Goal: Information Seeking & Learning: Learn about a topic

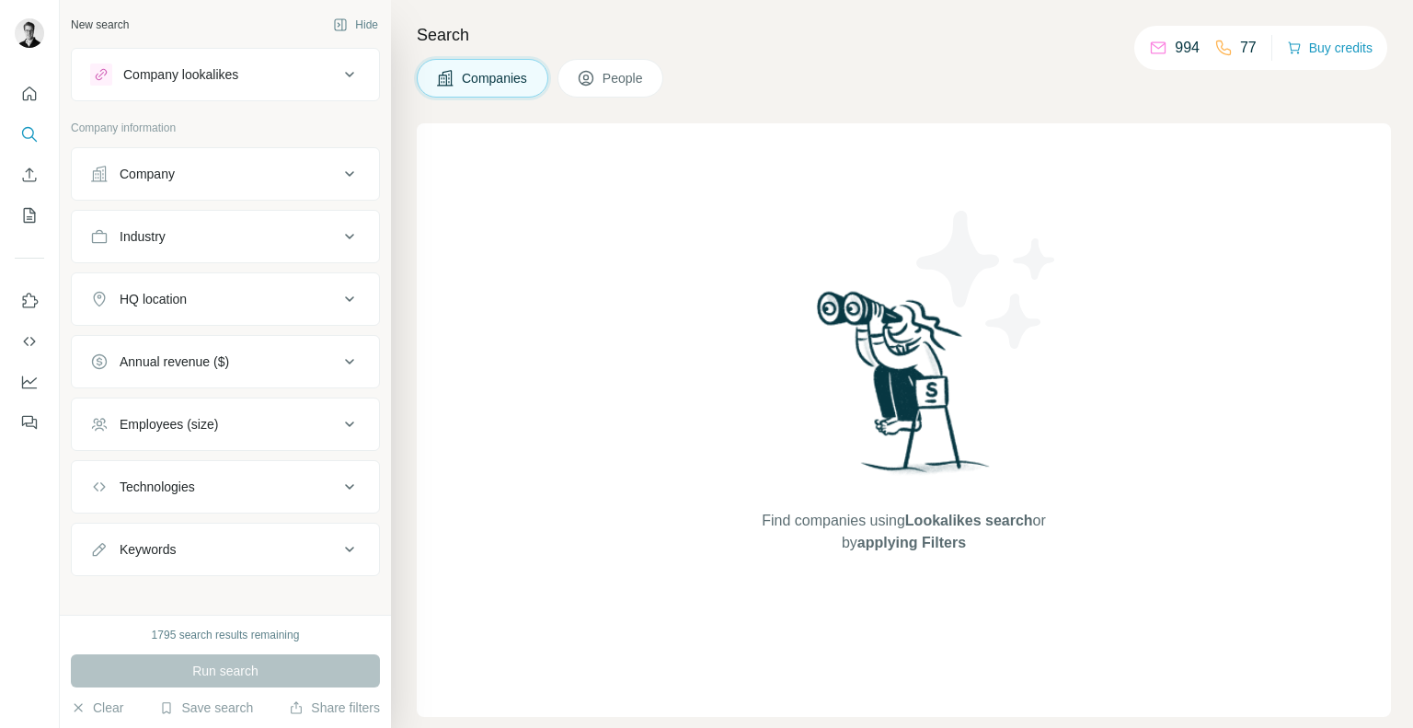
click at [274, 178] on div "Company" at bounding box center [214, 174] width 248 height 18
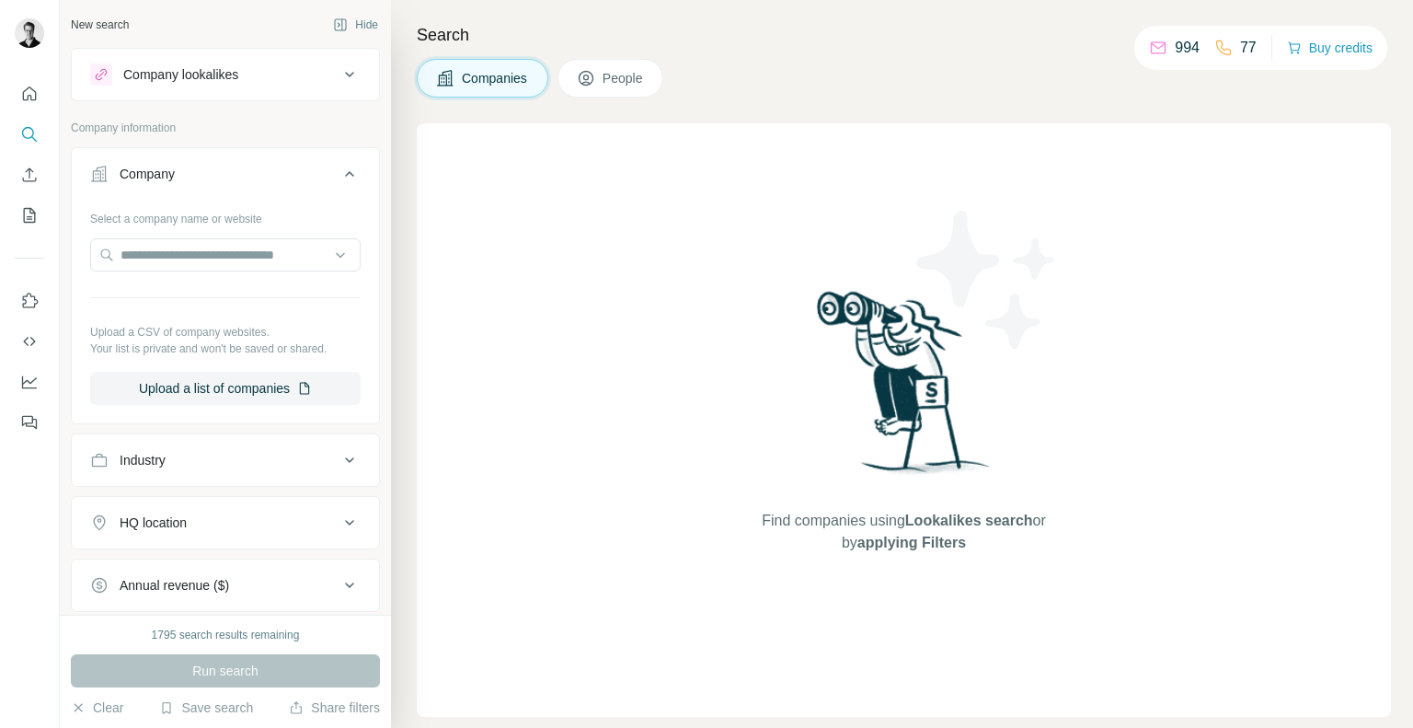
click at [222, 75] on div "Company lookalikes" at bounding box center [180, 74] width 115 height 18
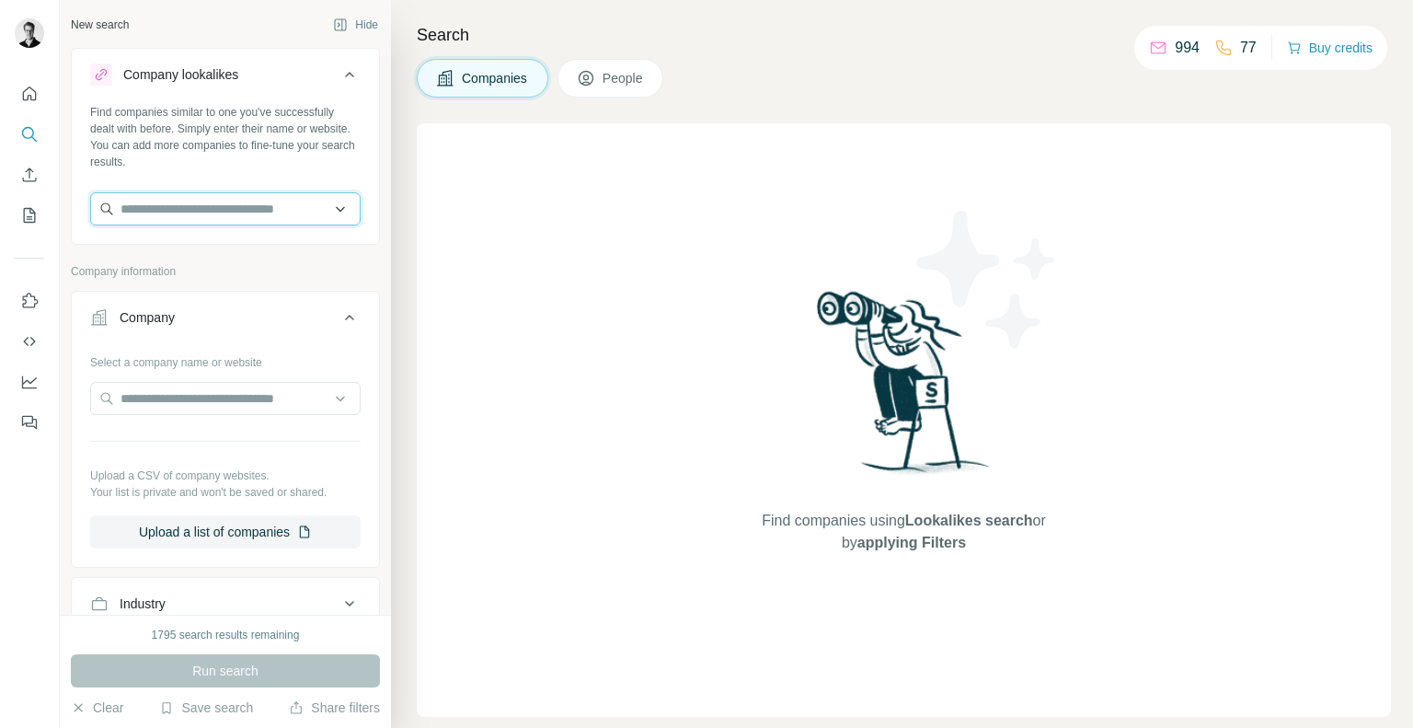
click at [158, 214] on input "text" at bounding box center [225, 208] width 270 height 33
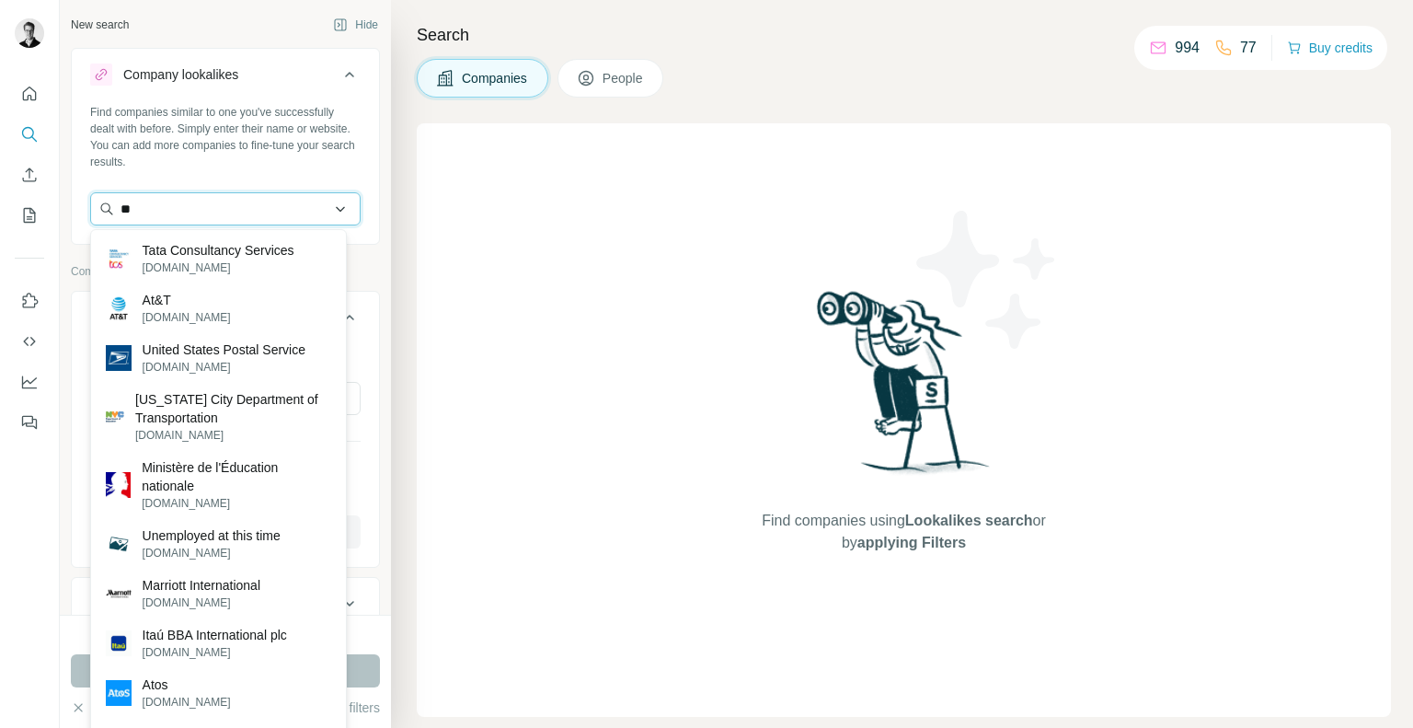
click at [229, 209] on input "**" at bounding box center [225, 208] width 270 height 33
paste input "**********"
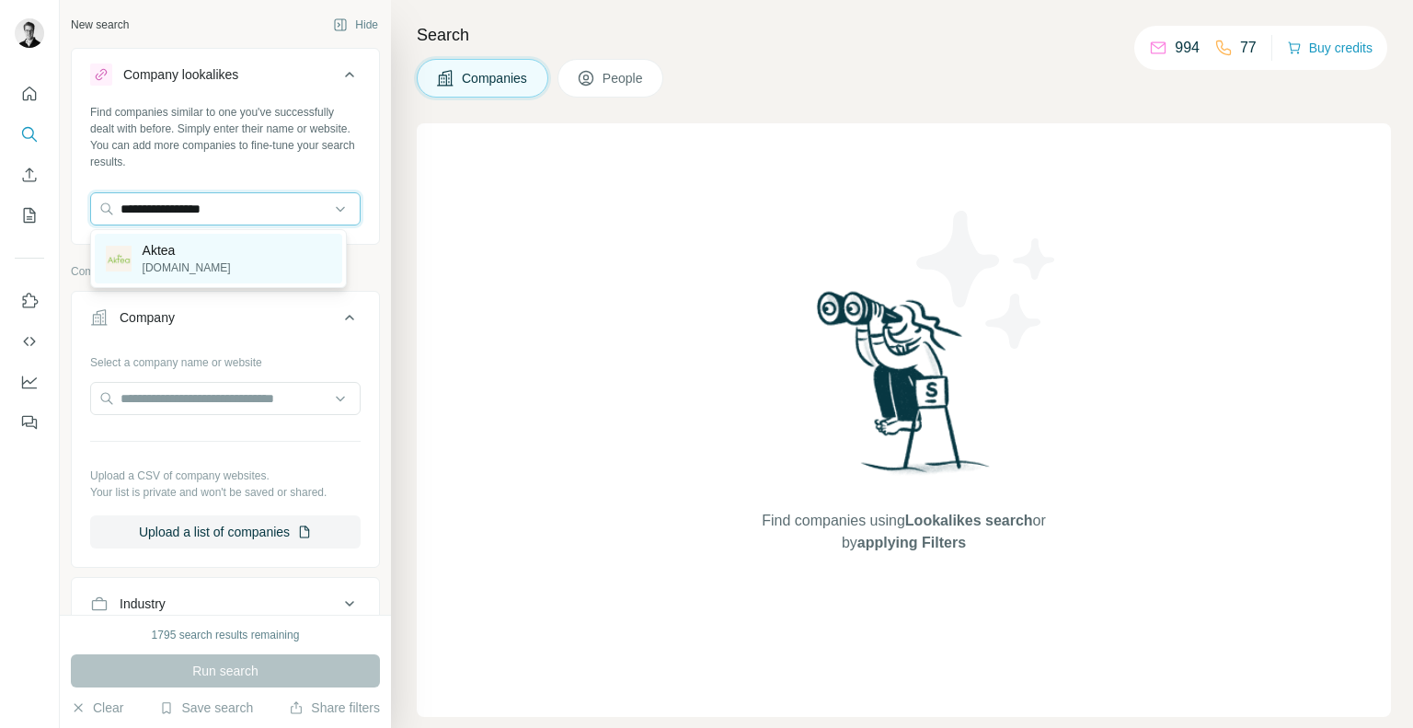
type input "**********"
click at [202, 251] on div "Aktea [DOMAIN_NAME]" at bounding box center [218, 259] width 247 height 50
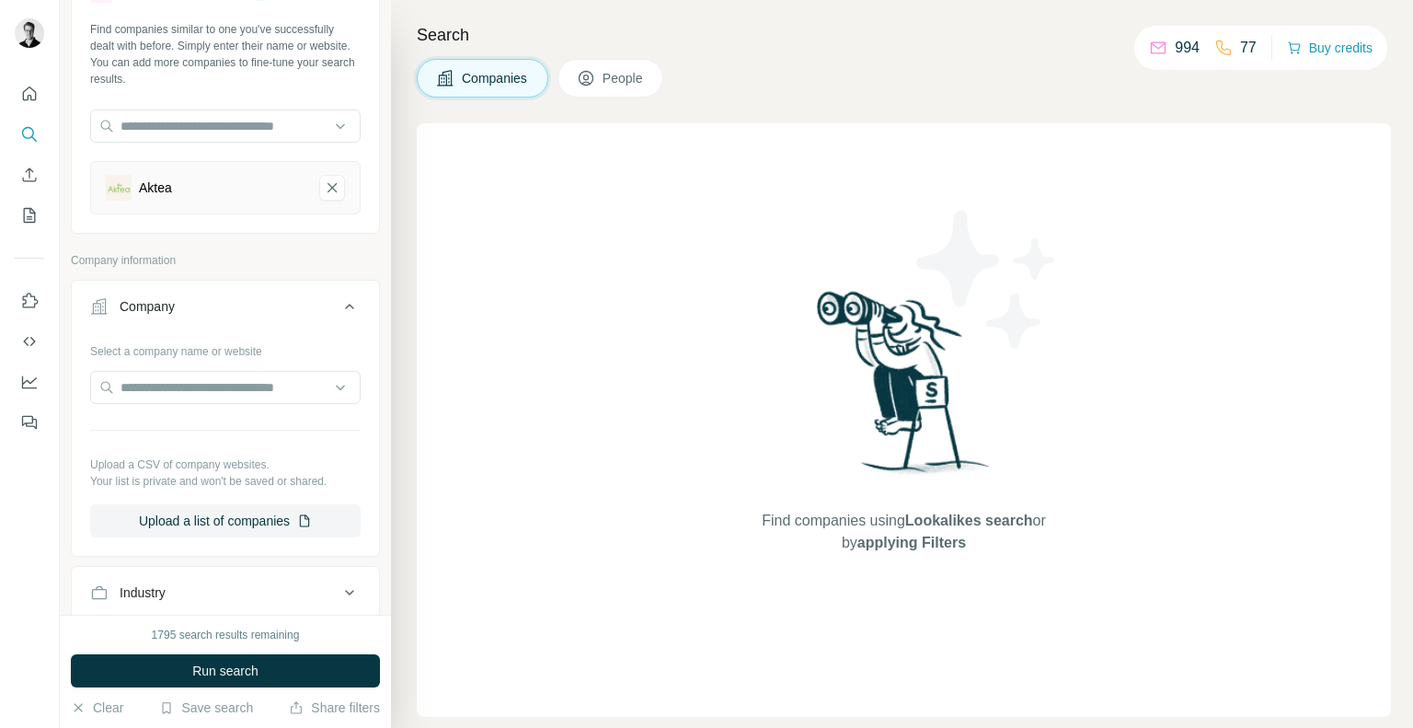
scroll to position [84, 0]
click at [203, 654] on button "Run search" at bounding box center [225, 670] width 309 height 33
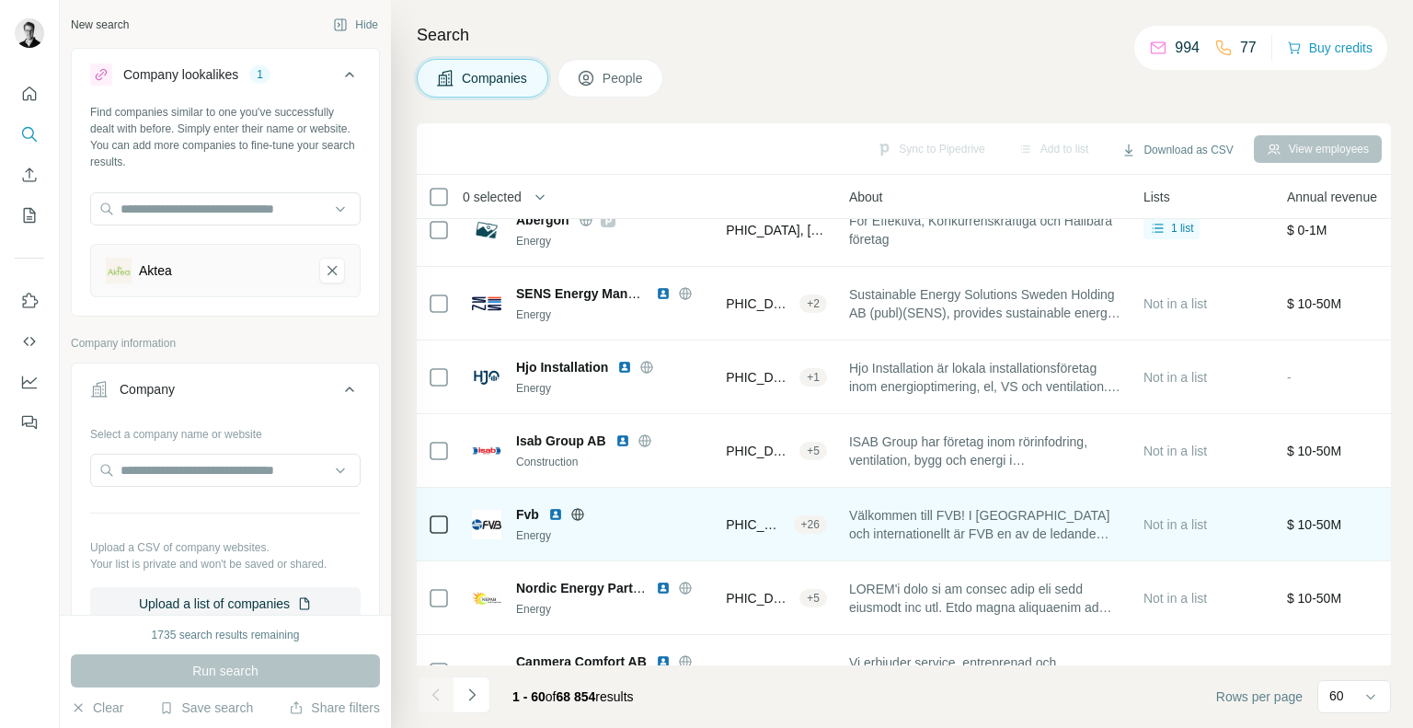
scroll to position [2766, 335]
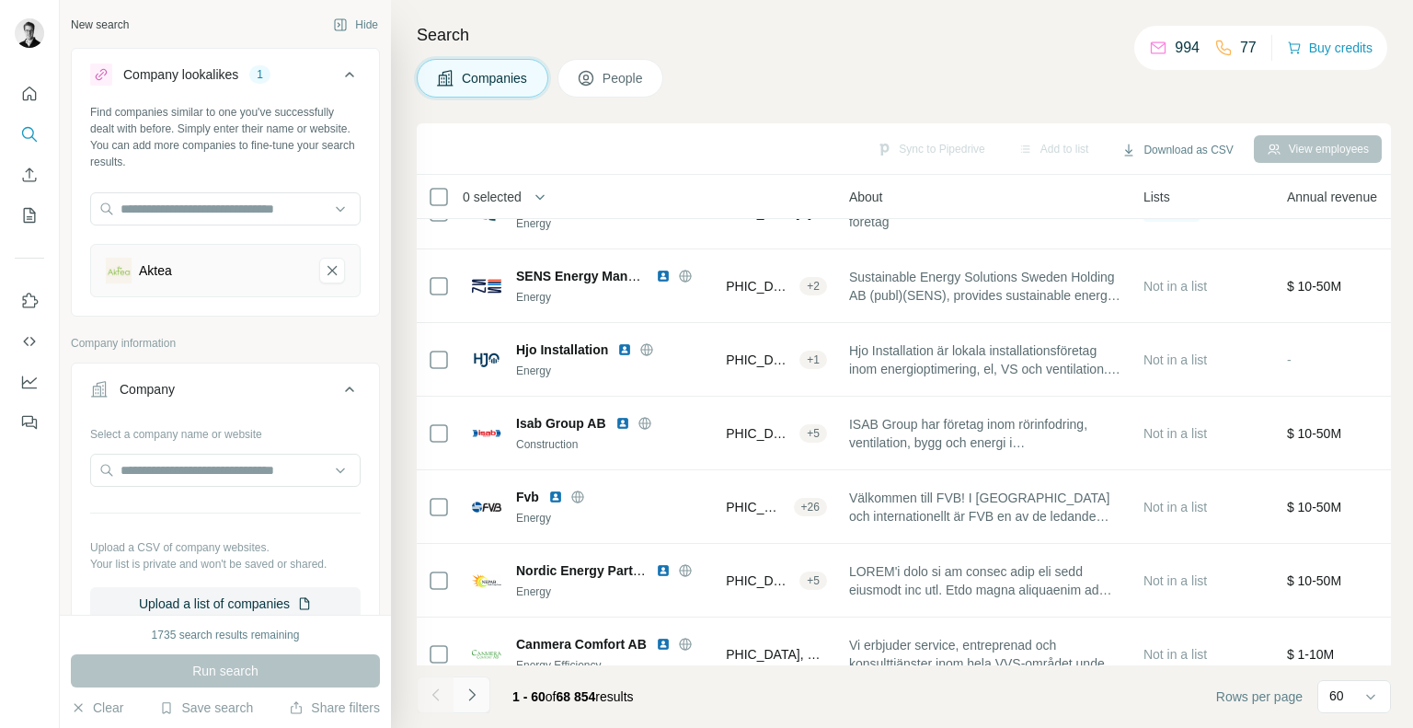
click at [477, 682] on button "Navigate to next page" at bounding box center [471, 694] width 37 height 37
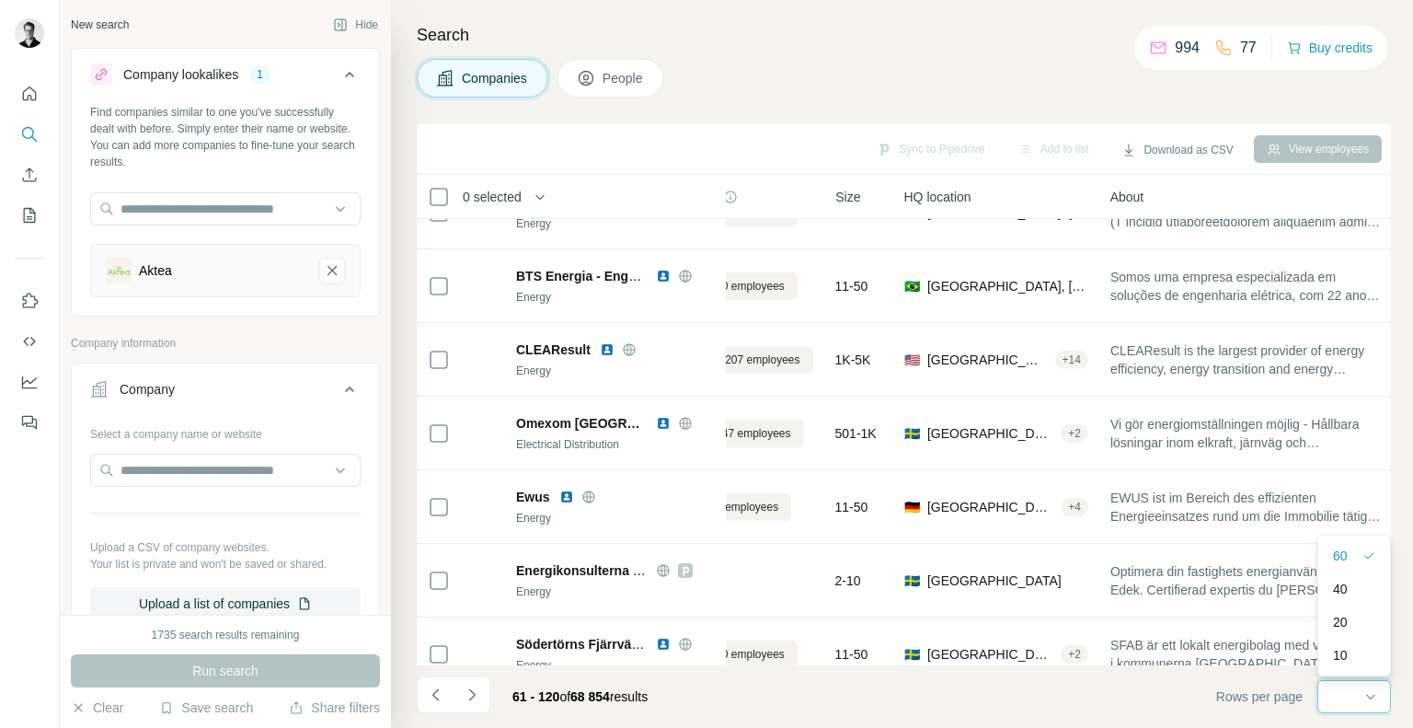
scroll to position [0, 0]
click at [895, 93] on div "Companies People" at bounding box center [904, 78] width 974 height 39
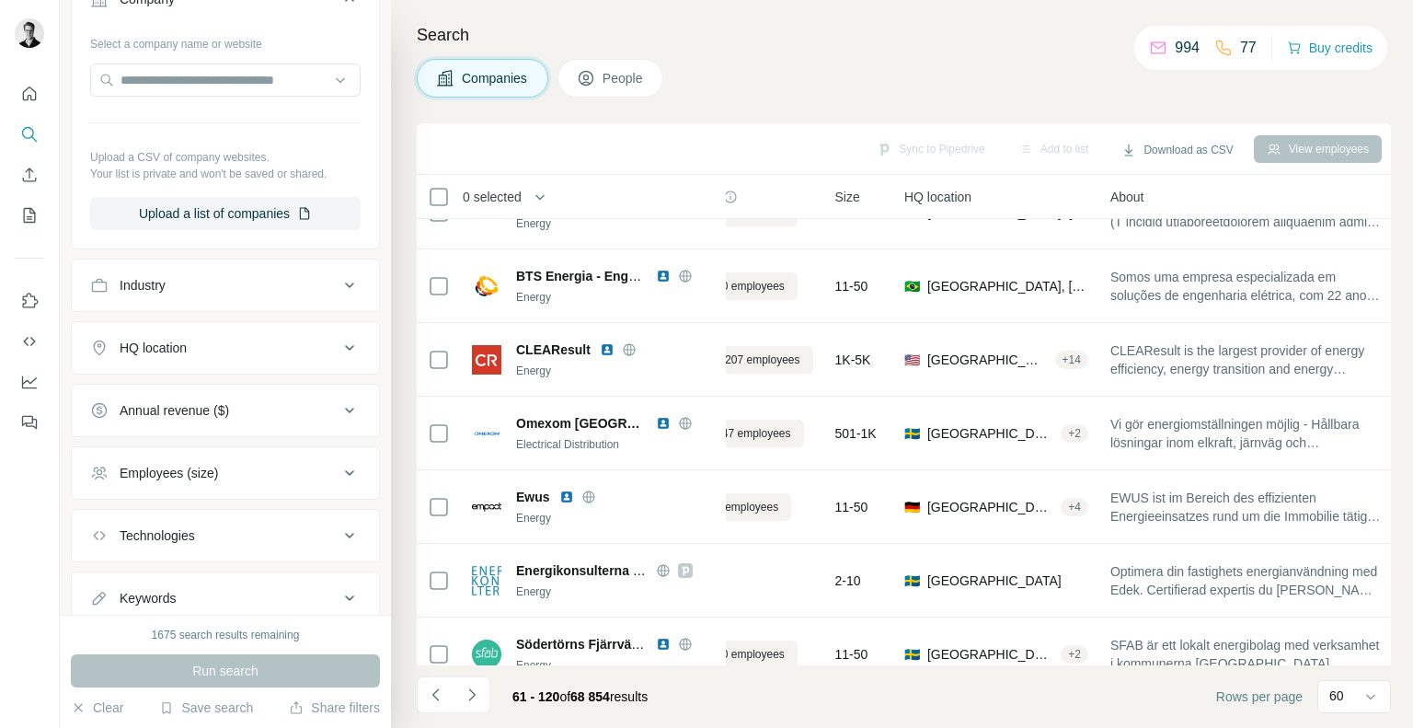
click at [189, 361] on button "HQ location" at bounding box center [225, 348] width 307 height 44
click at [164, 382] on input "text" at bounding box center [225, 393] width 270 height 33
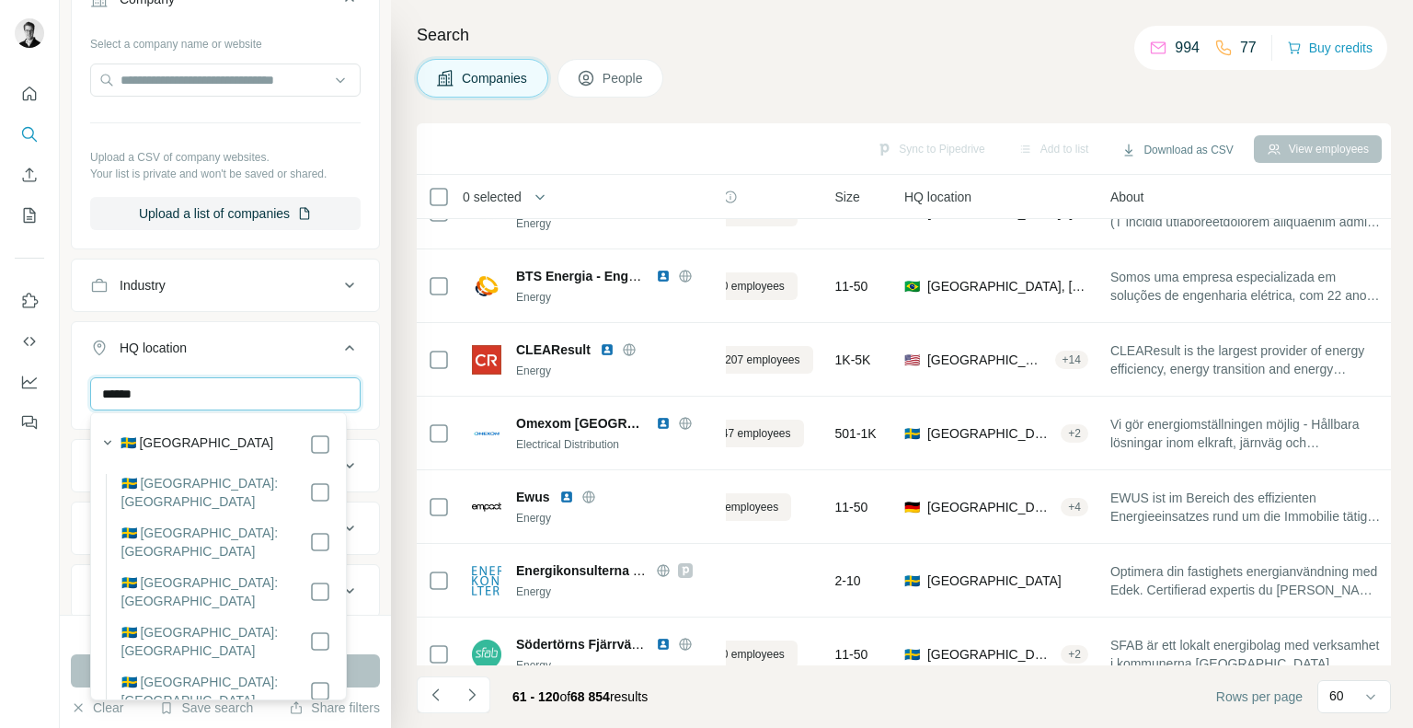
type input "******"
click at [167, 433] on label "🇸🇪 [GEOGRAPHIC_DATA]" at bounding box center [197, 444] width 154 height 22
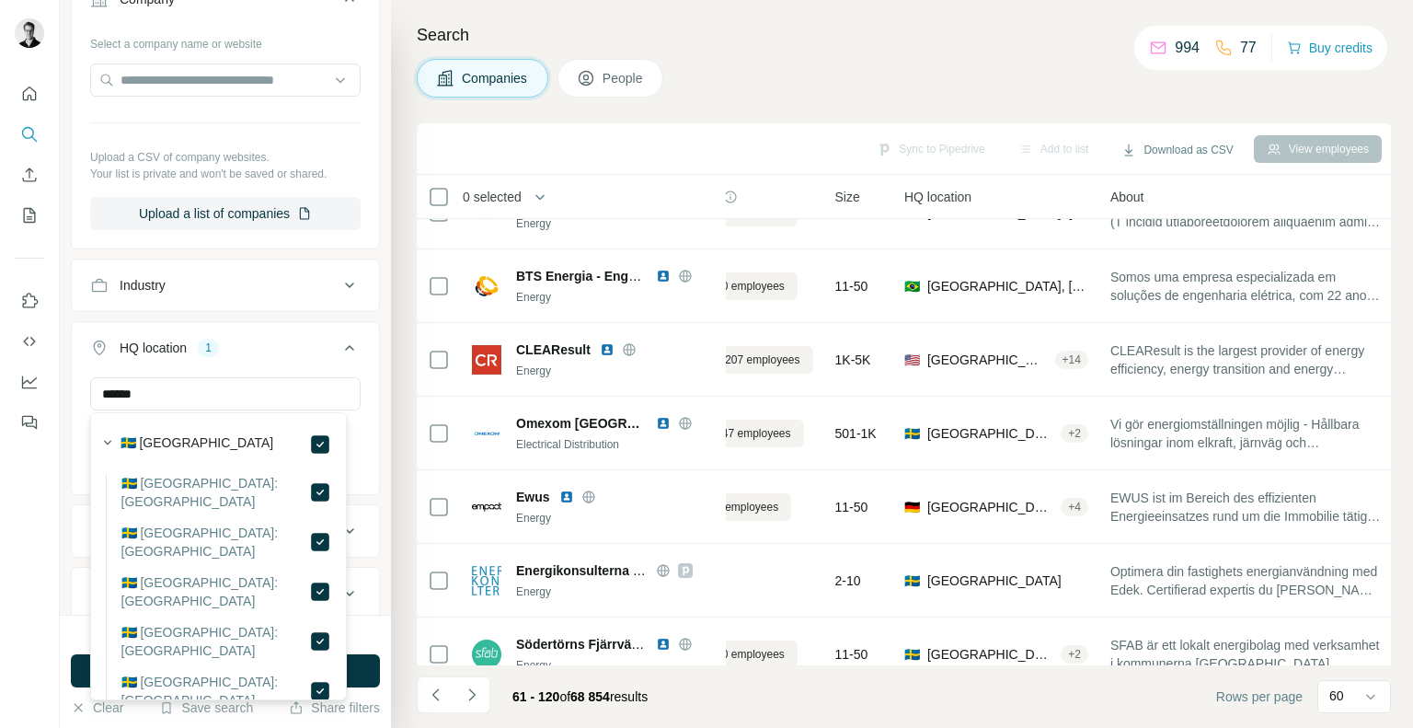
click at [44, 526] on div at bounding box center [30, 364] width 60 height 728
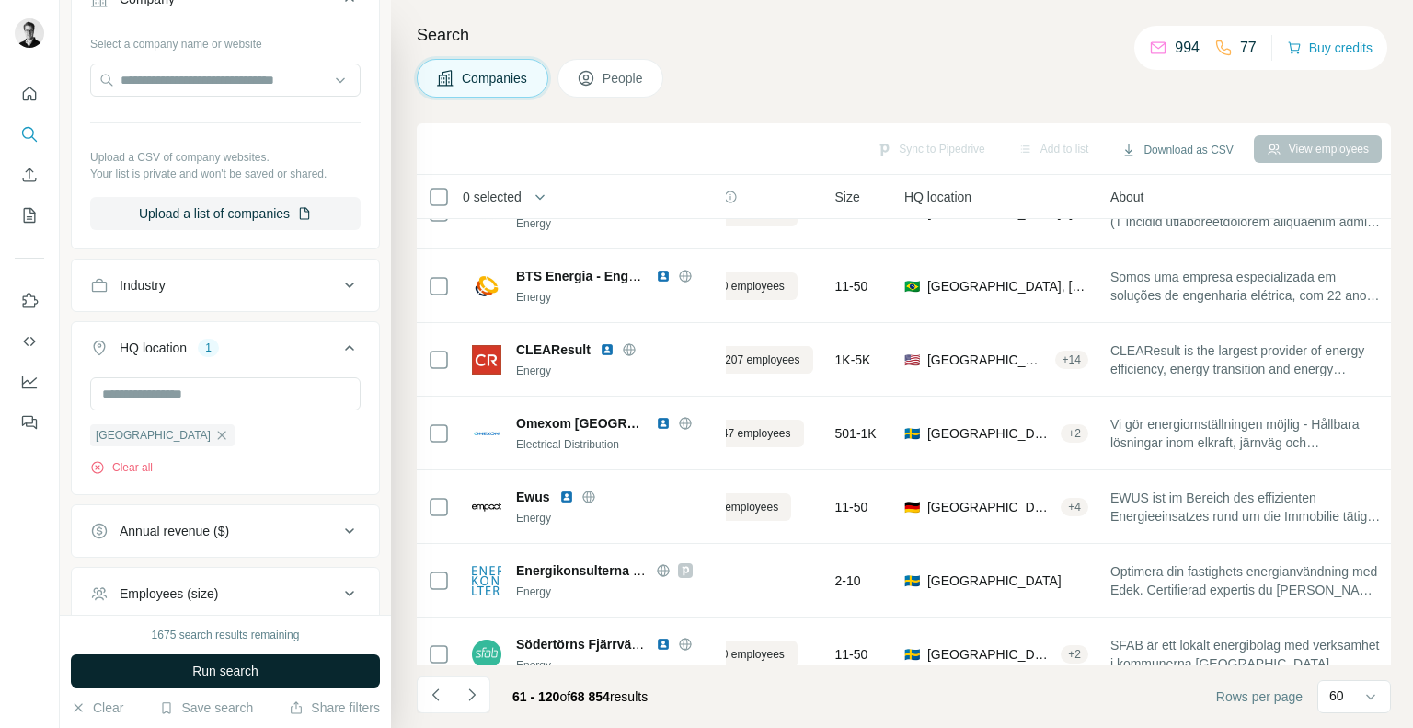
click at [213, 672] on span "Run search" at bounding box center [225, 670] width 66 height 18
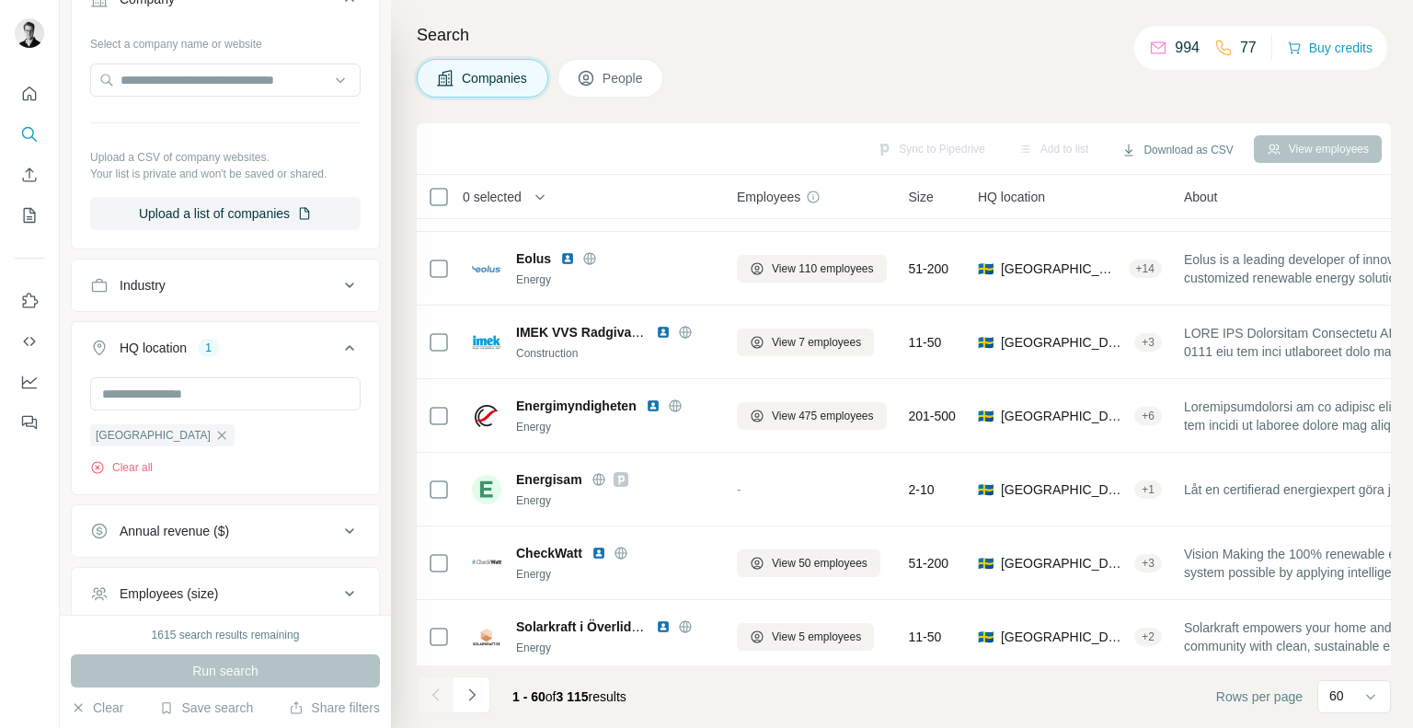
scroll to position [3977, 0]
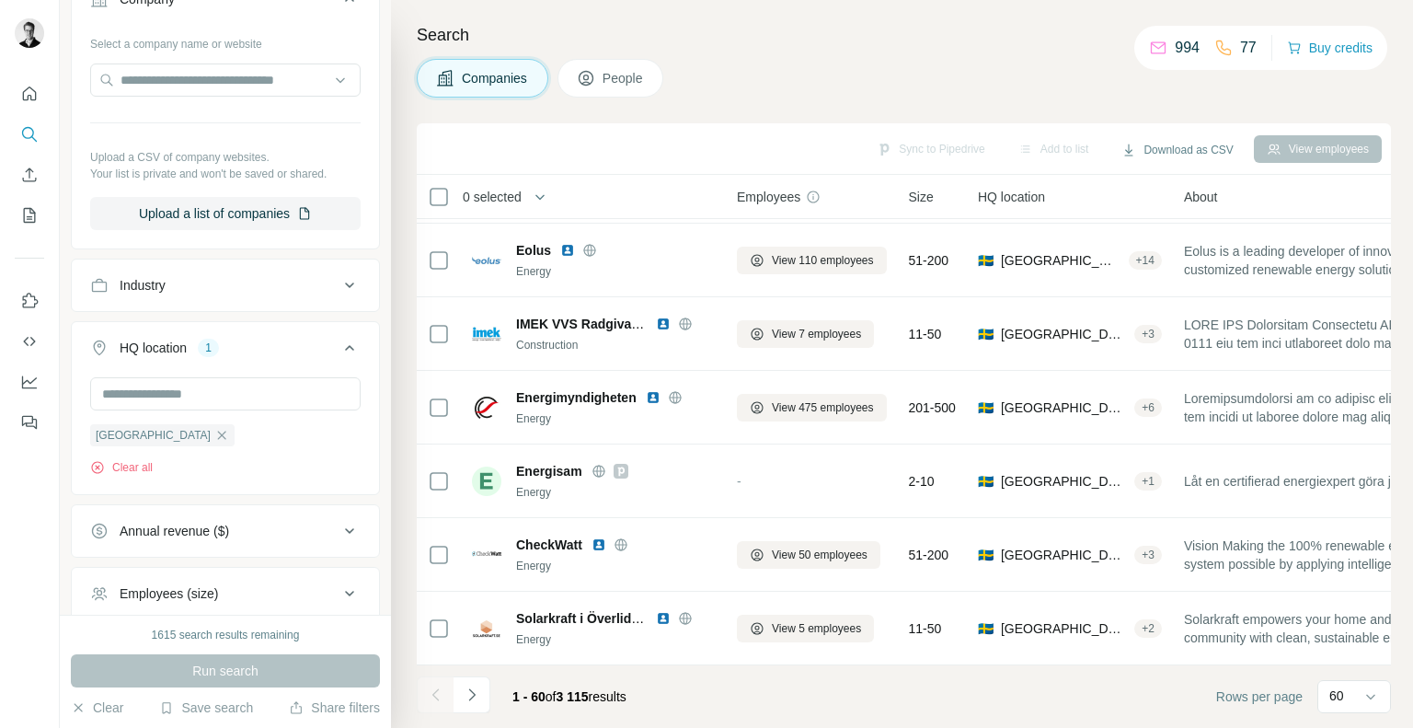
click at [490, 691] on div "1 - 60 of 3 115 results" at bounding box center [529, 696] width 224 height 40
click at [449, 686] on div at bounding box center [435, 694] width 37 height 37
click at [460, 693] on button "Navigate to next page" at bounding box center [471, 694] width 37 height 37
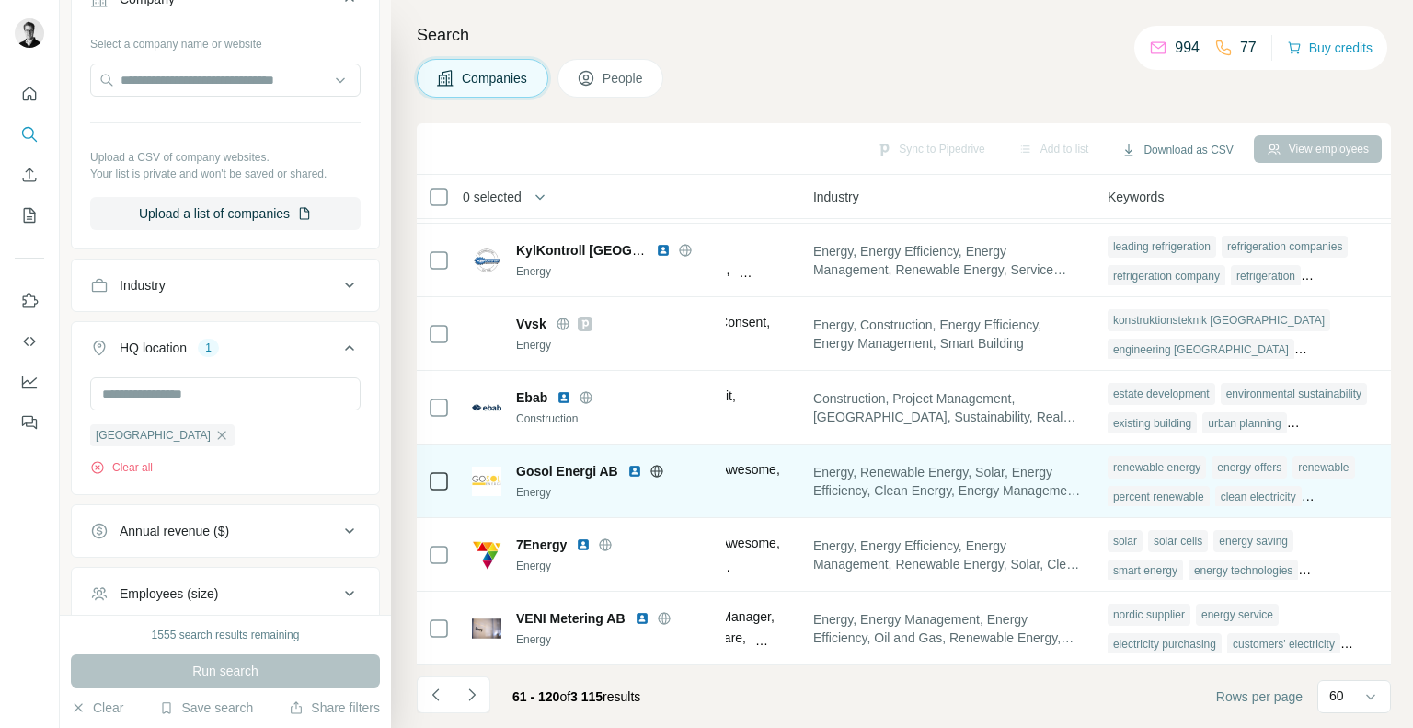
scroll to position [3939, 1266]
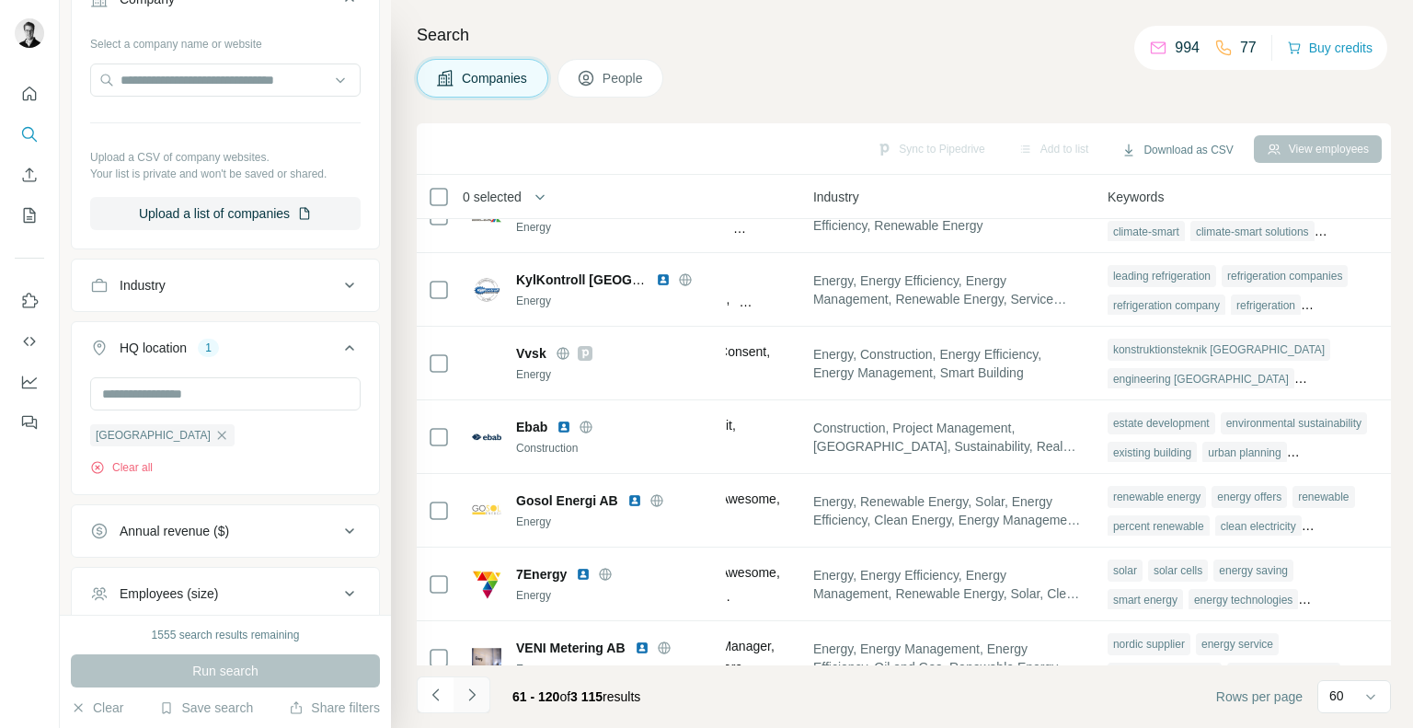
click at [479, 705] on button "Navigate to next page" at bounding box center [471, 694] width 37 height 37
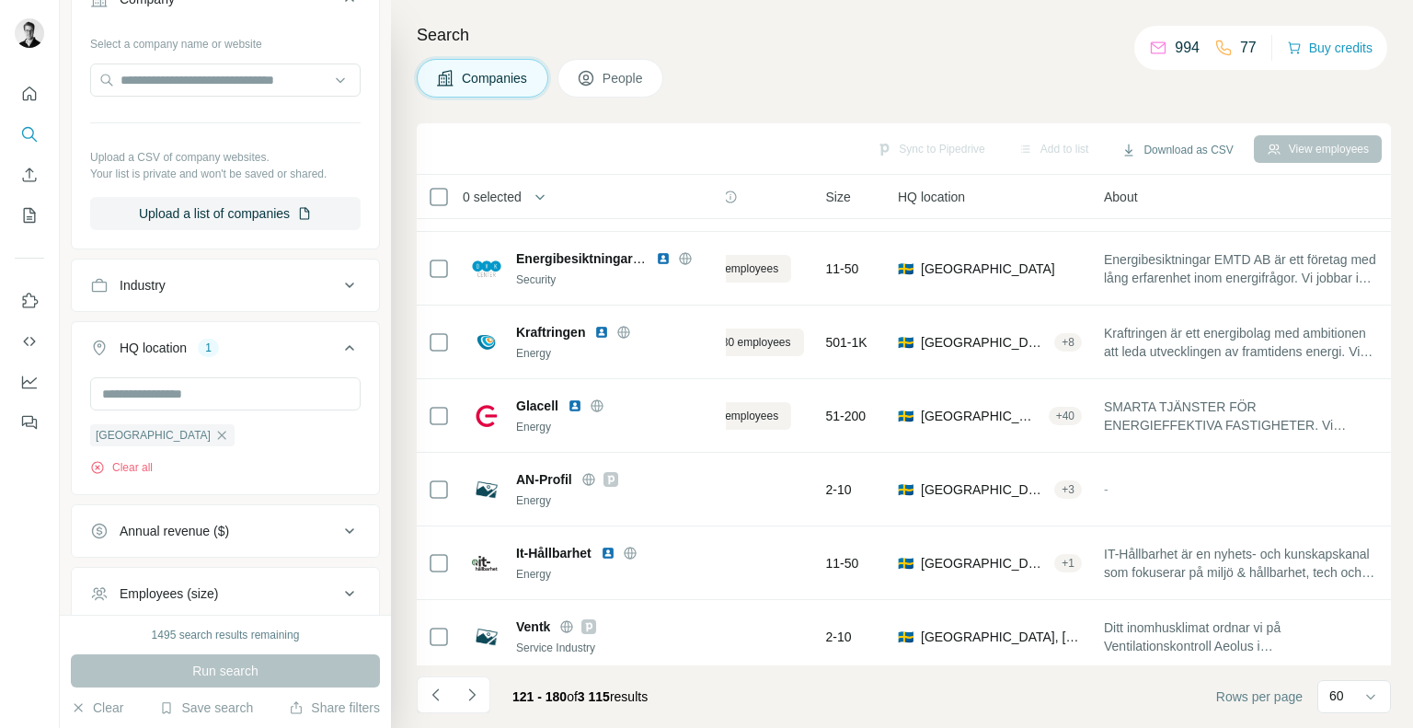
scroll to position [3977, 83]
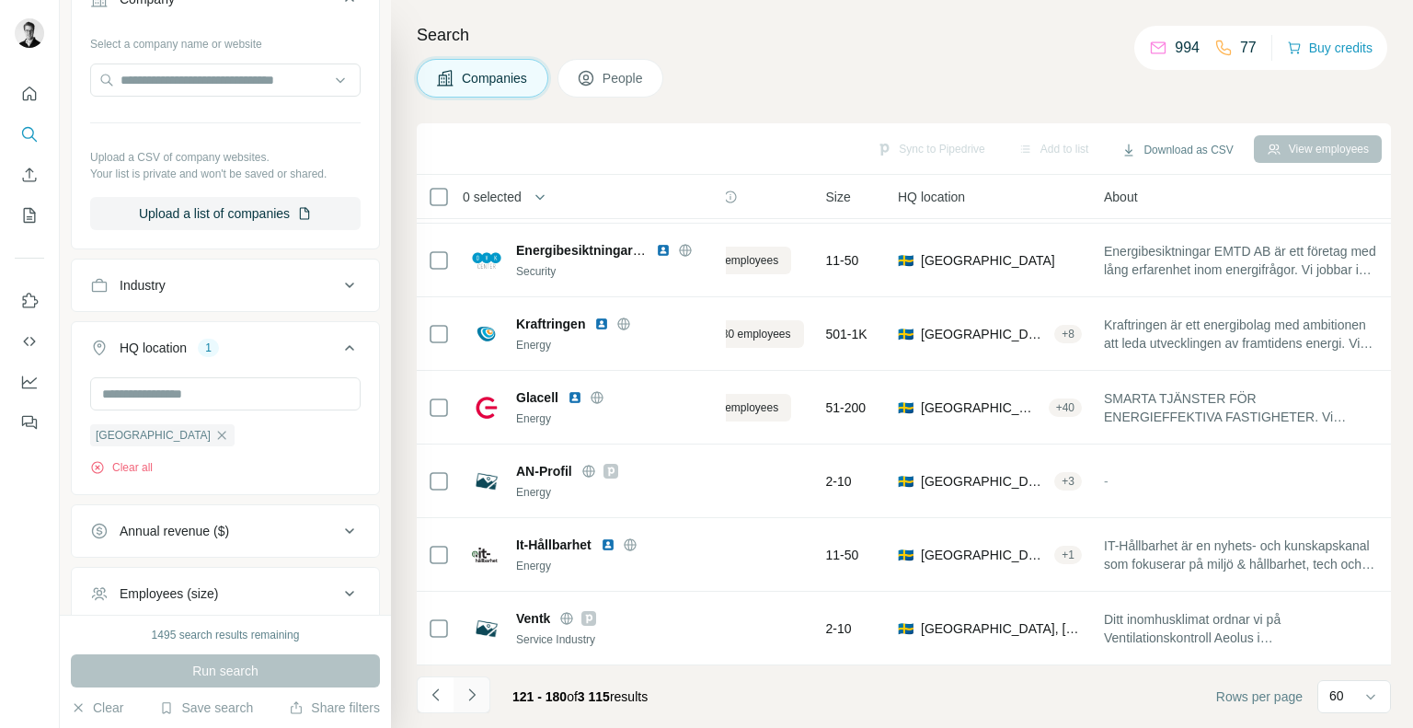
click at [471, 695] on icon "Navigate to next page" at bounding box center [472, 694] width 18 height 18
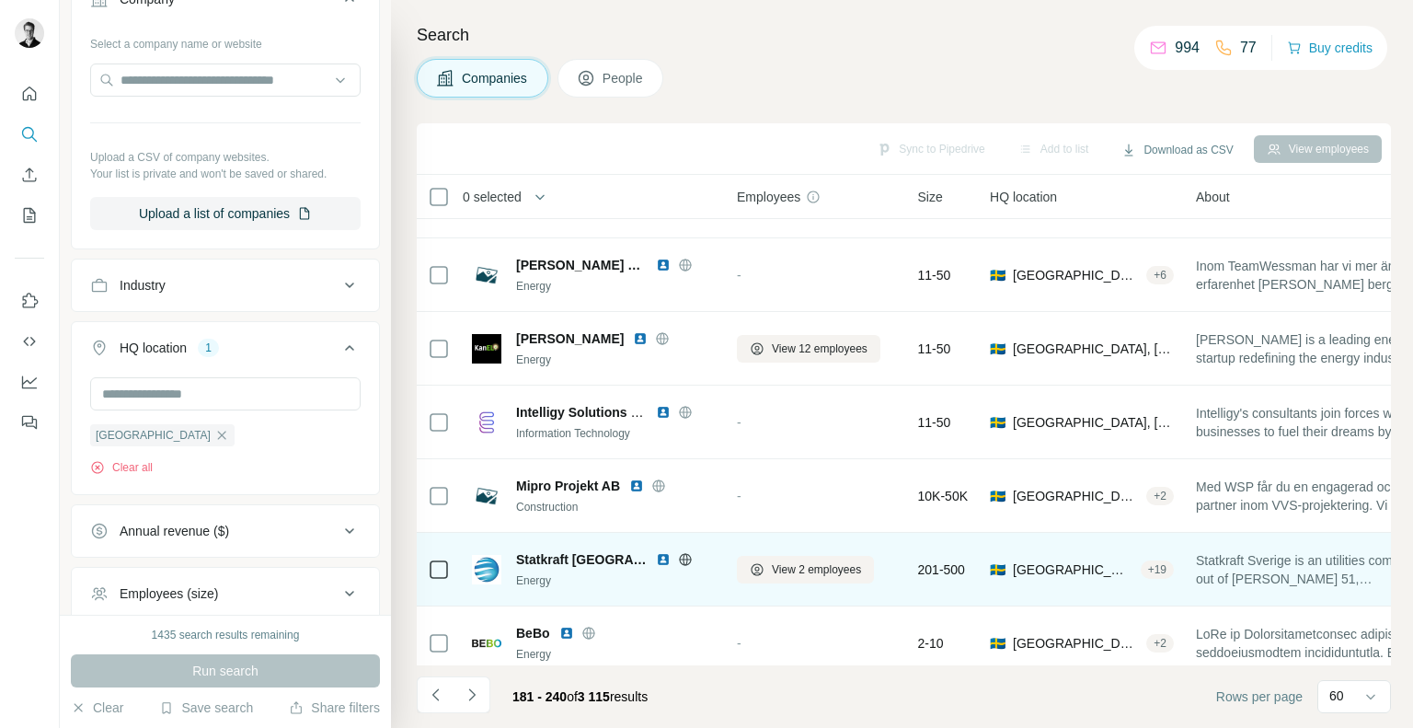
scroll to position [3878, 0]
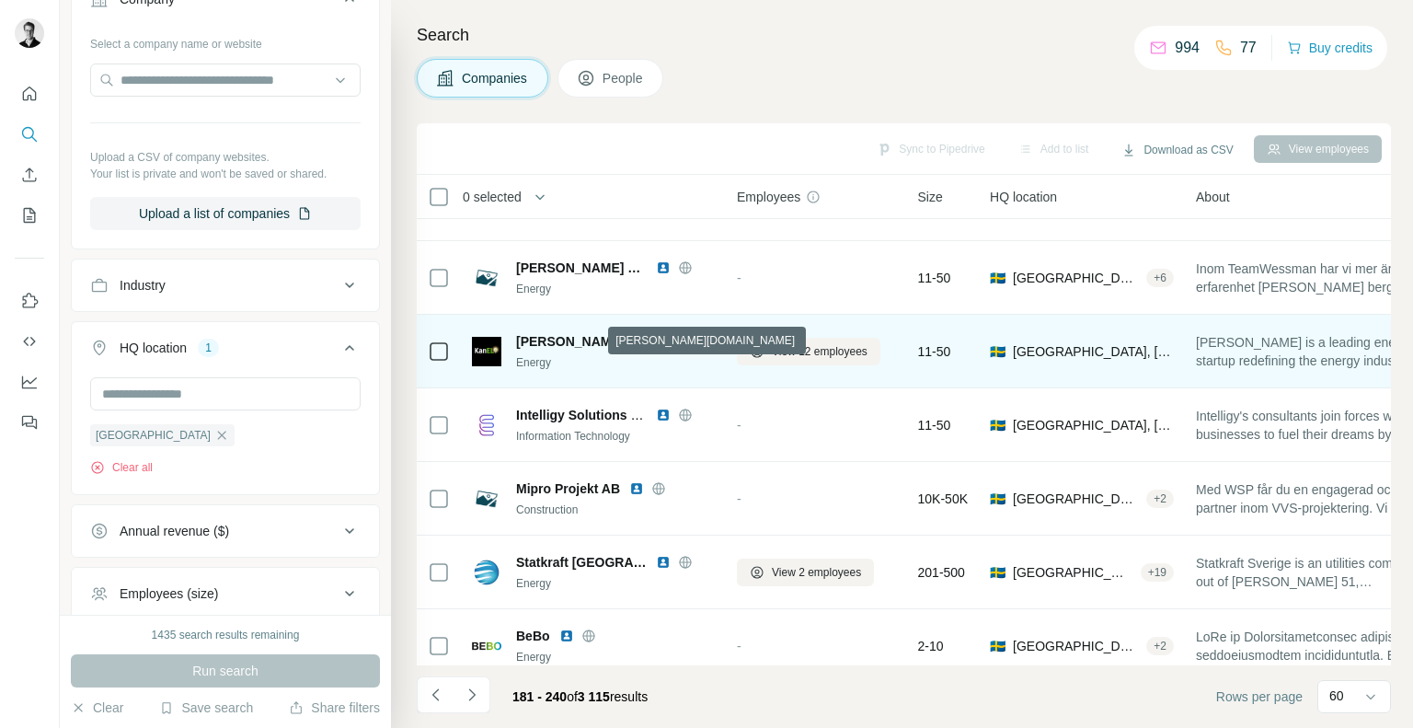
click at [655, 345] on icon at bounding box center [662, 341] width 15 height 15
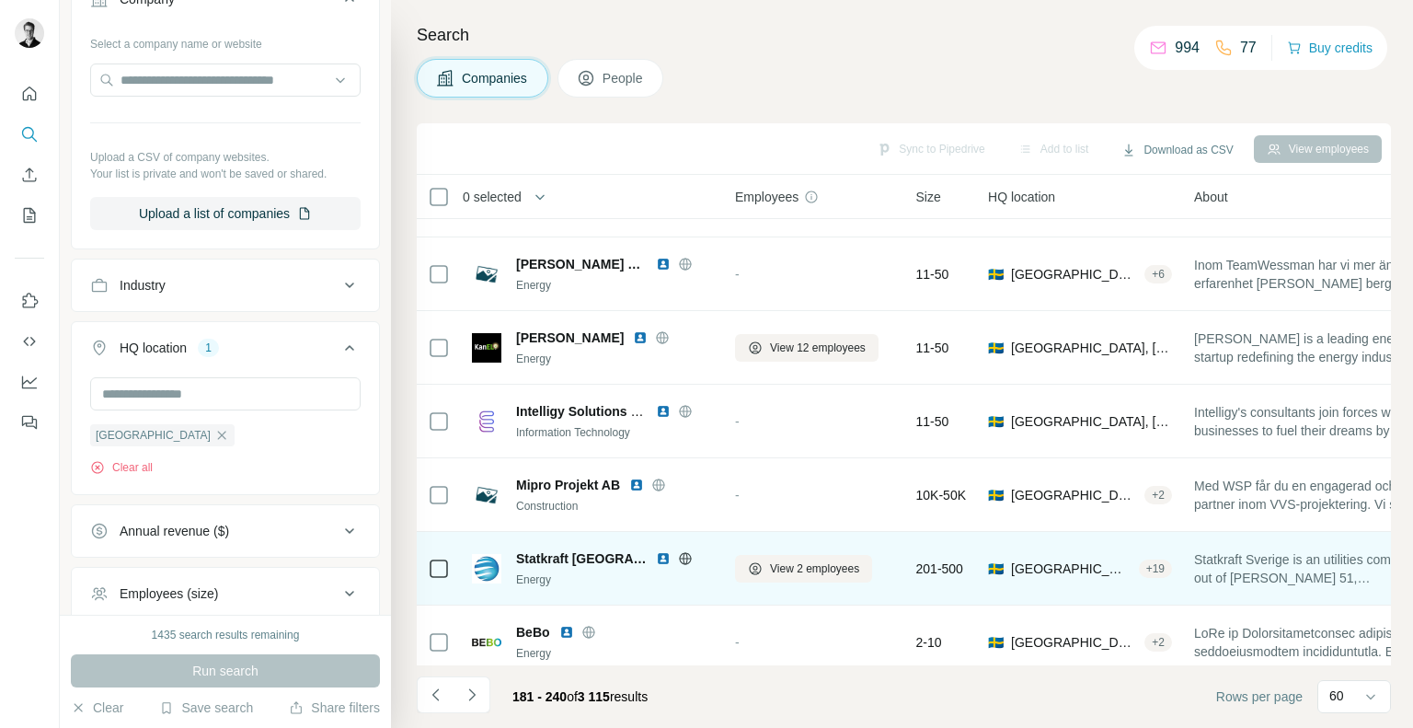
scroll to position [3977, 2]
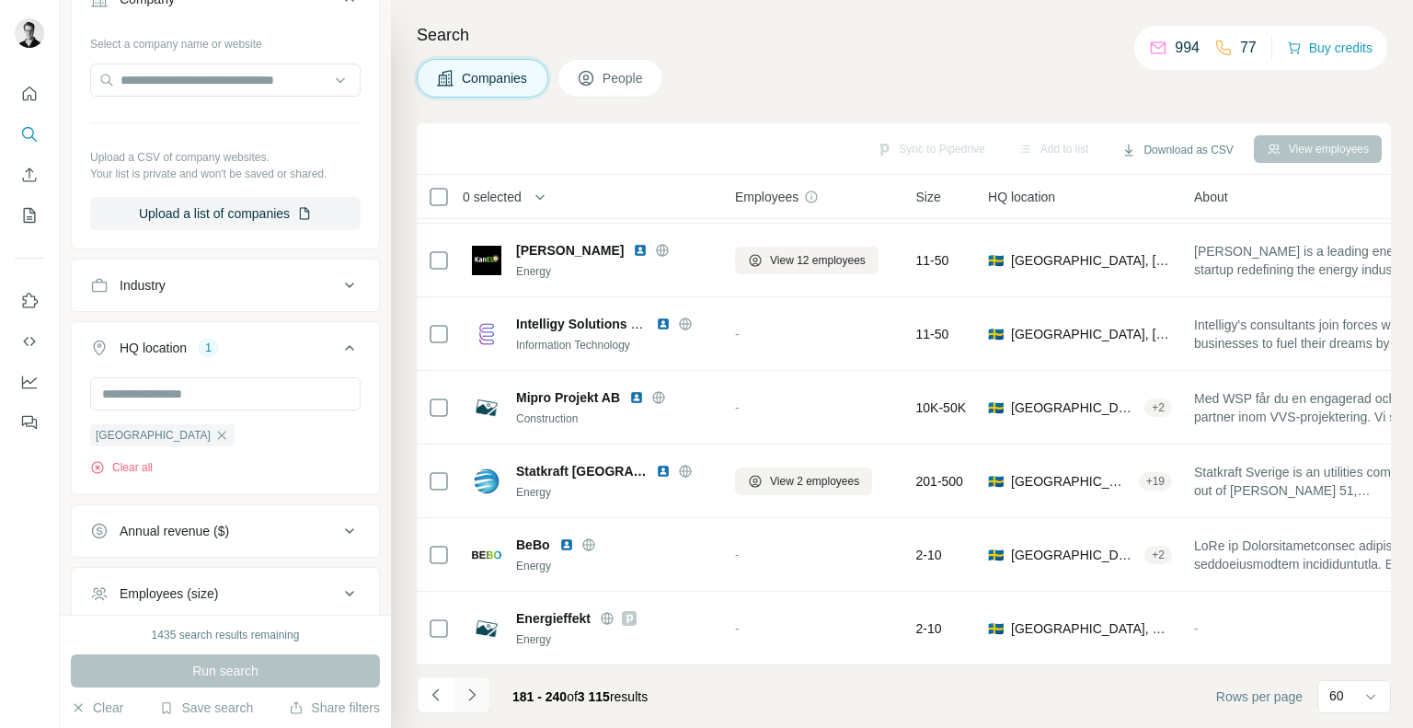
click at [468, 693] on icon "Navigate to next page" at bounding box center [472, 694] width 18 height 18
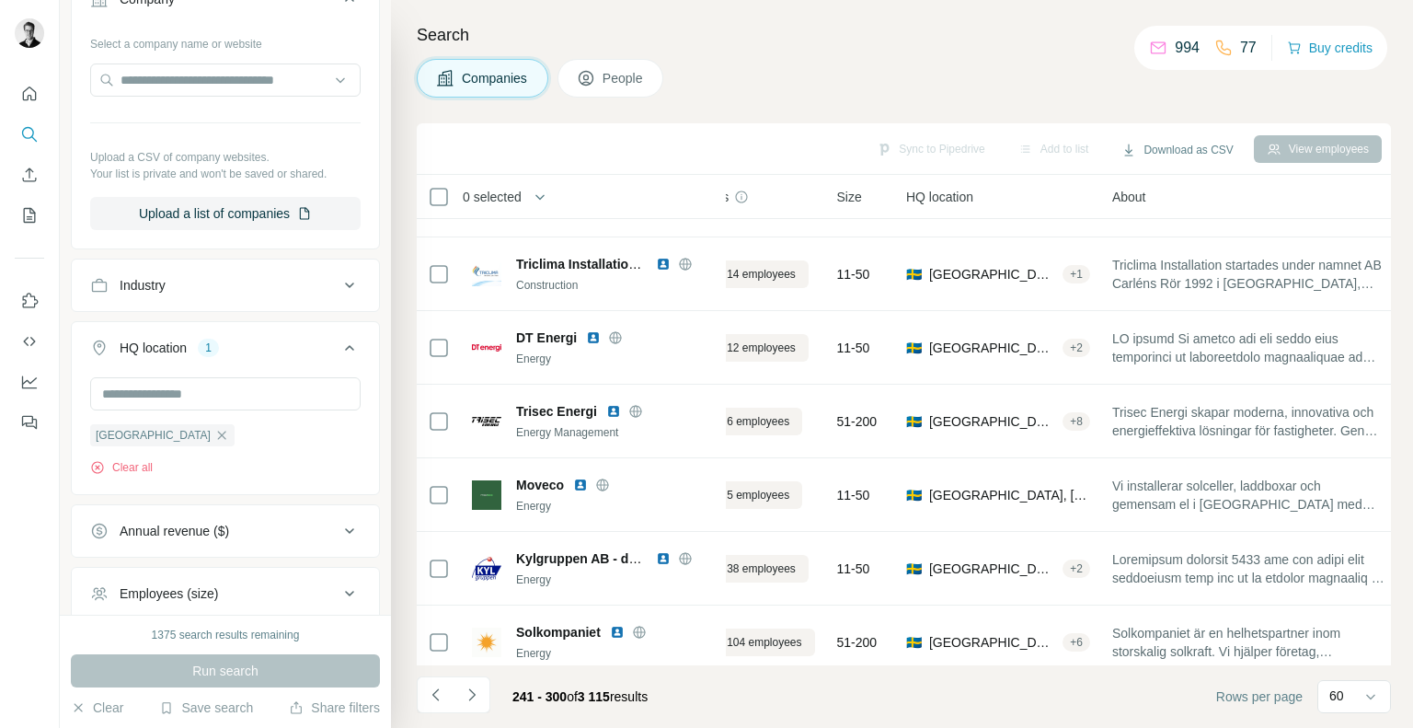
scroll to position [3977, 72]
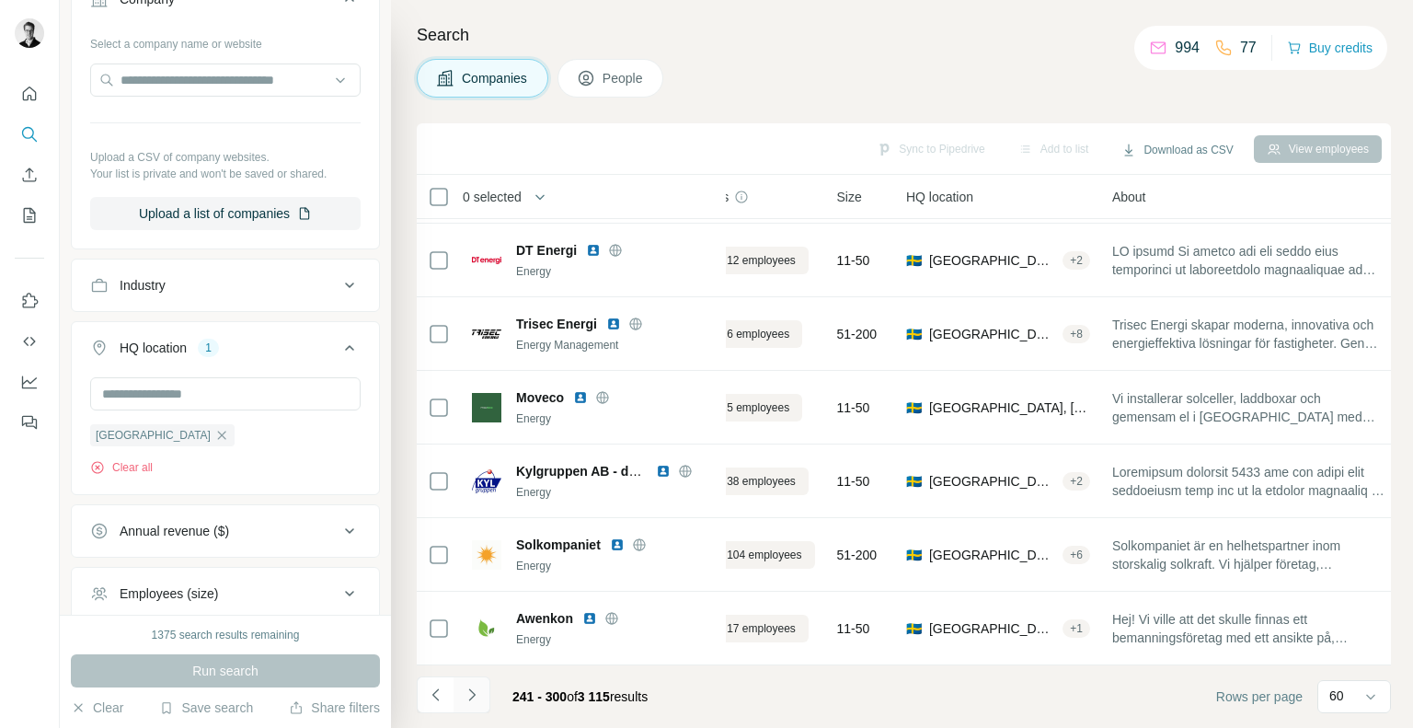
click at [472, 701] on icon "Navigate to next page" at bounding box center [472, 694] width 18 height 18
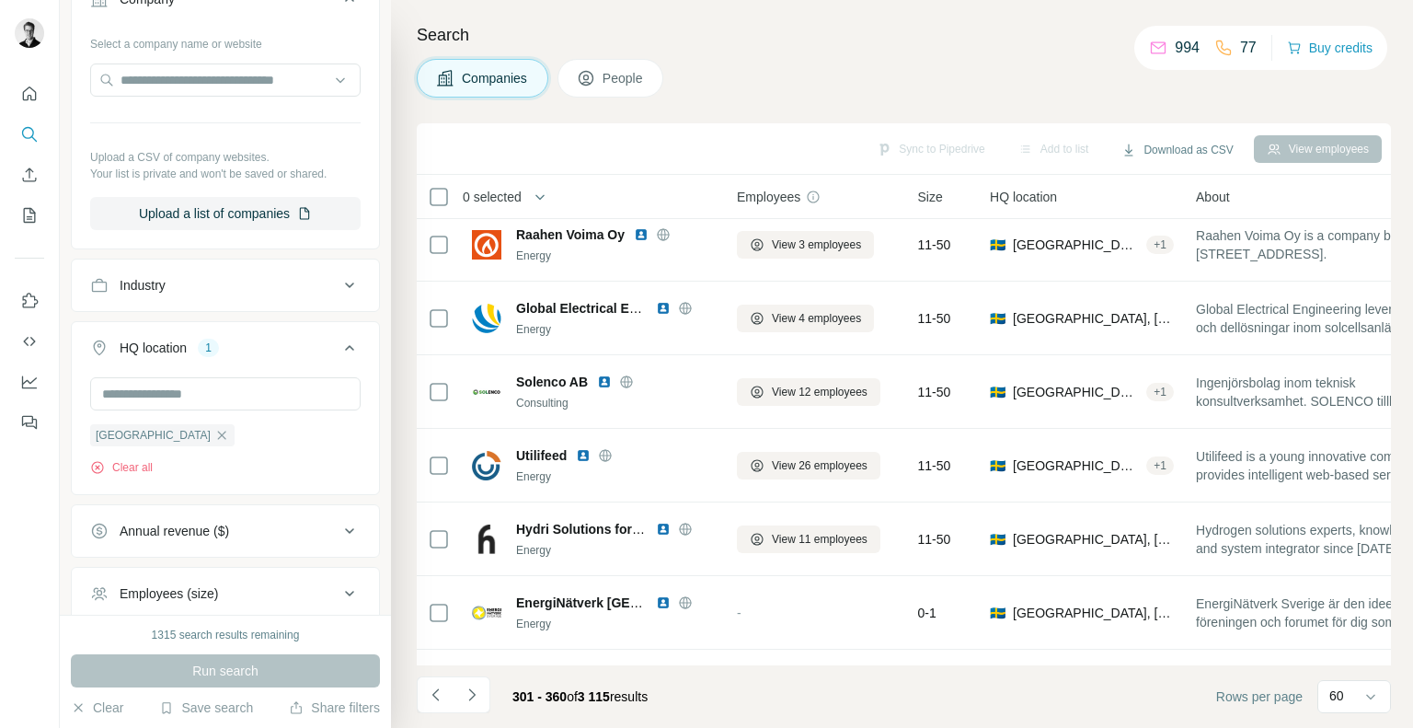
scroll to position [1756, 0]
